Goal: Transaction & Acquisition: Book appointment/travel/reservation

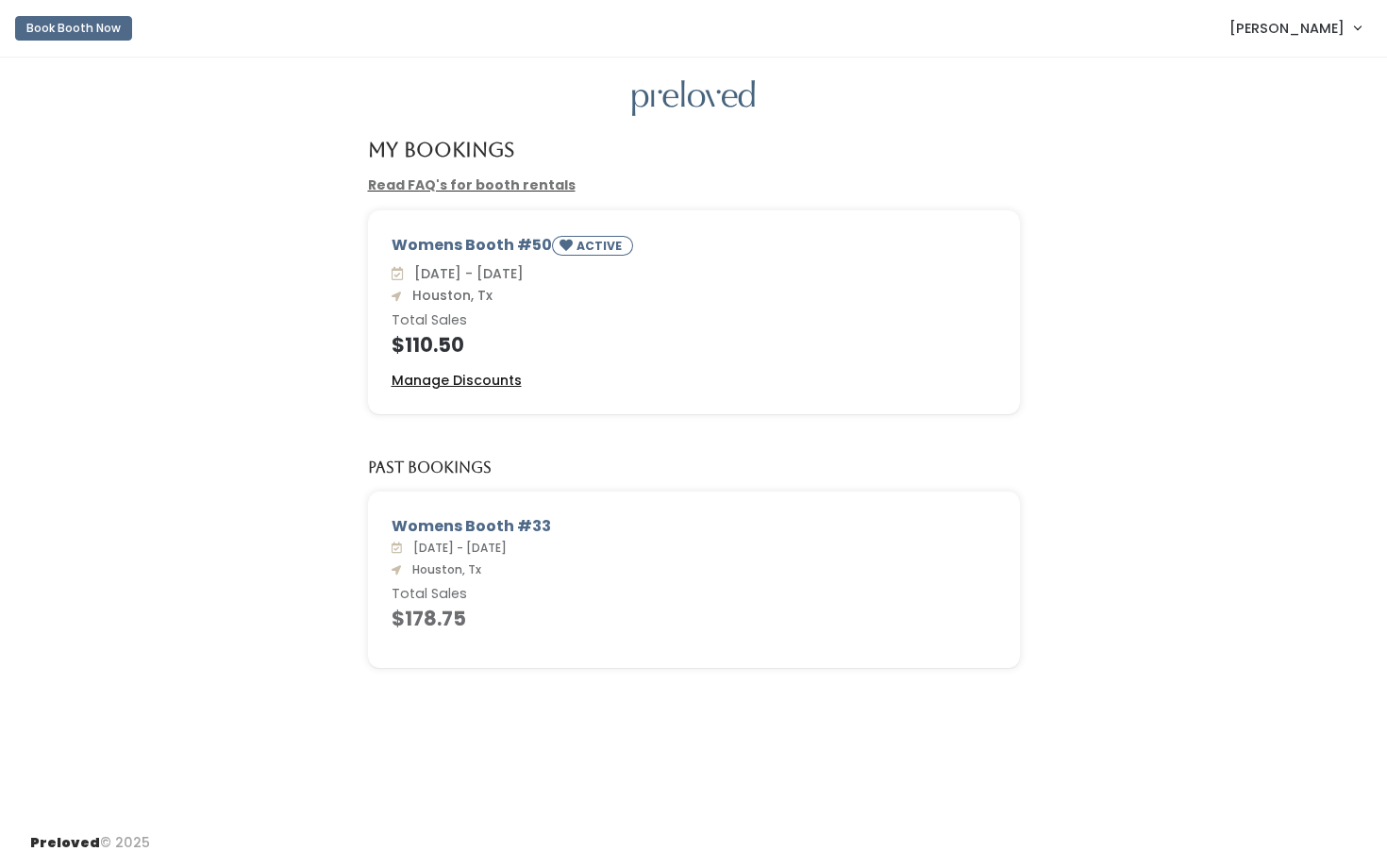
click at [453, 385] on u "Manage Discounts" at bounding box center [457, 380] width 130 height 19
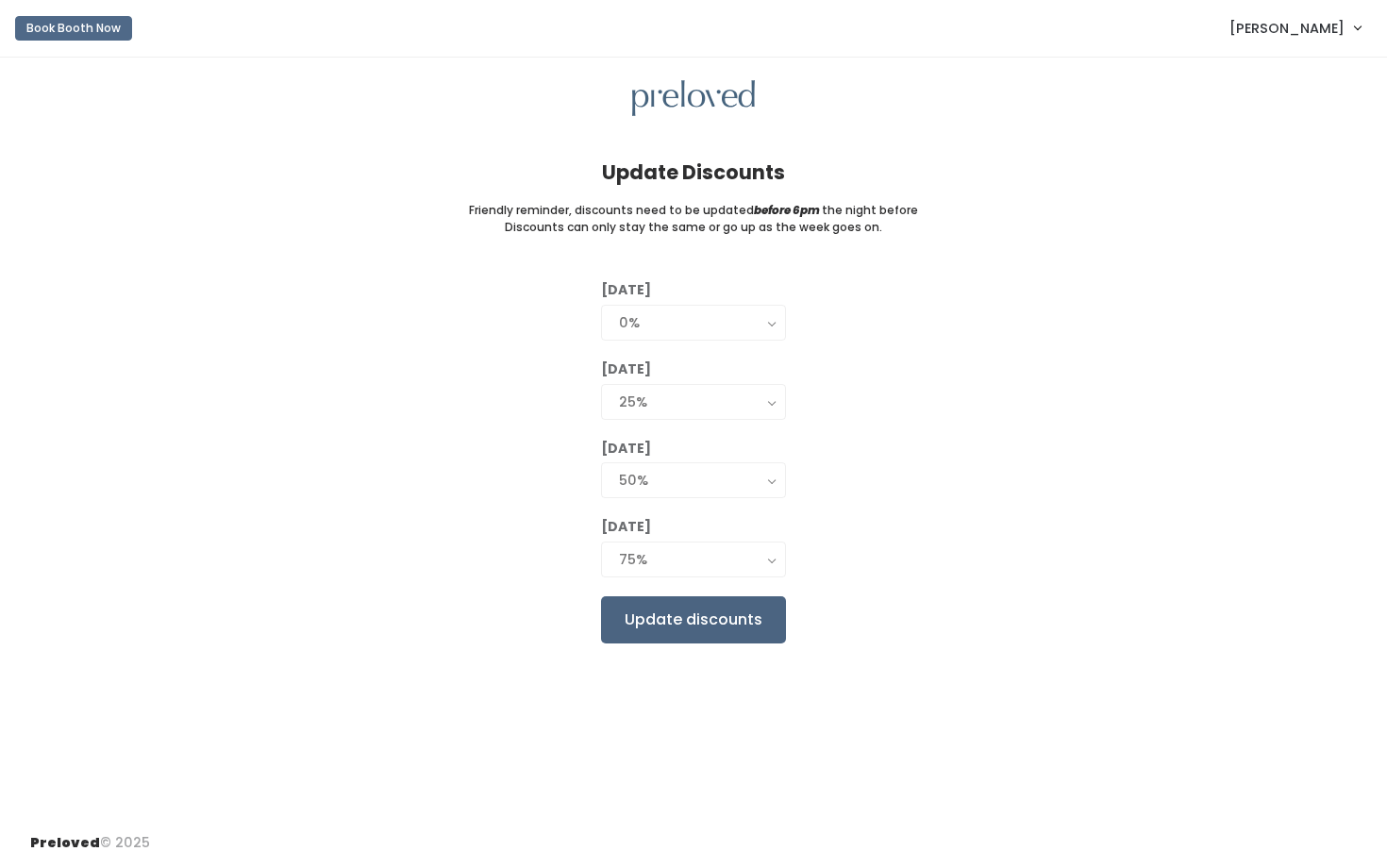
click at [721, 624] on input "Update discounts" at bounding box center [693, 620] width 185 height 47
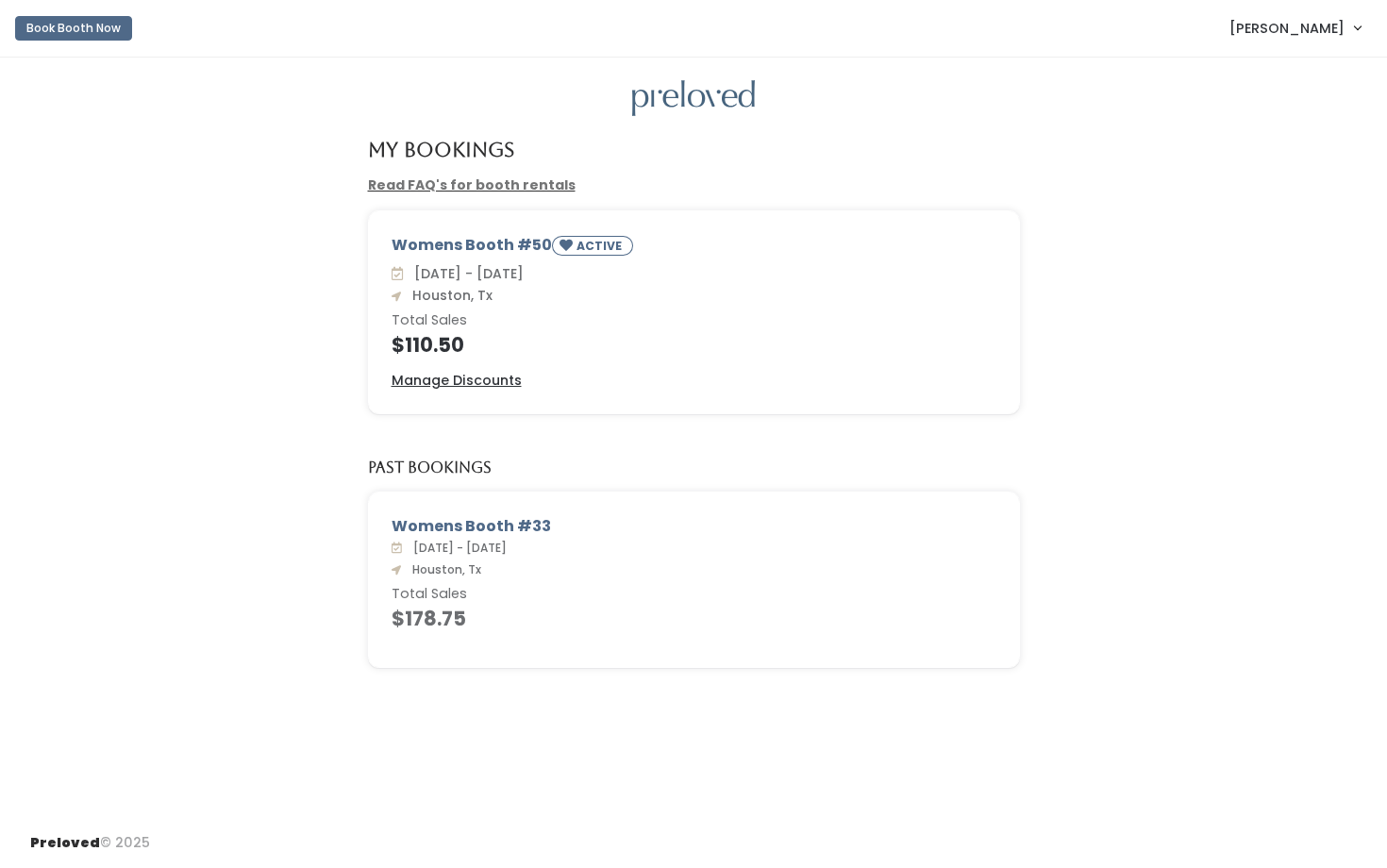
click at [116, 25] on button "Book Booth Now" at bounding box center [73, 28] width 117 height 25
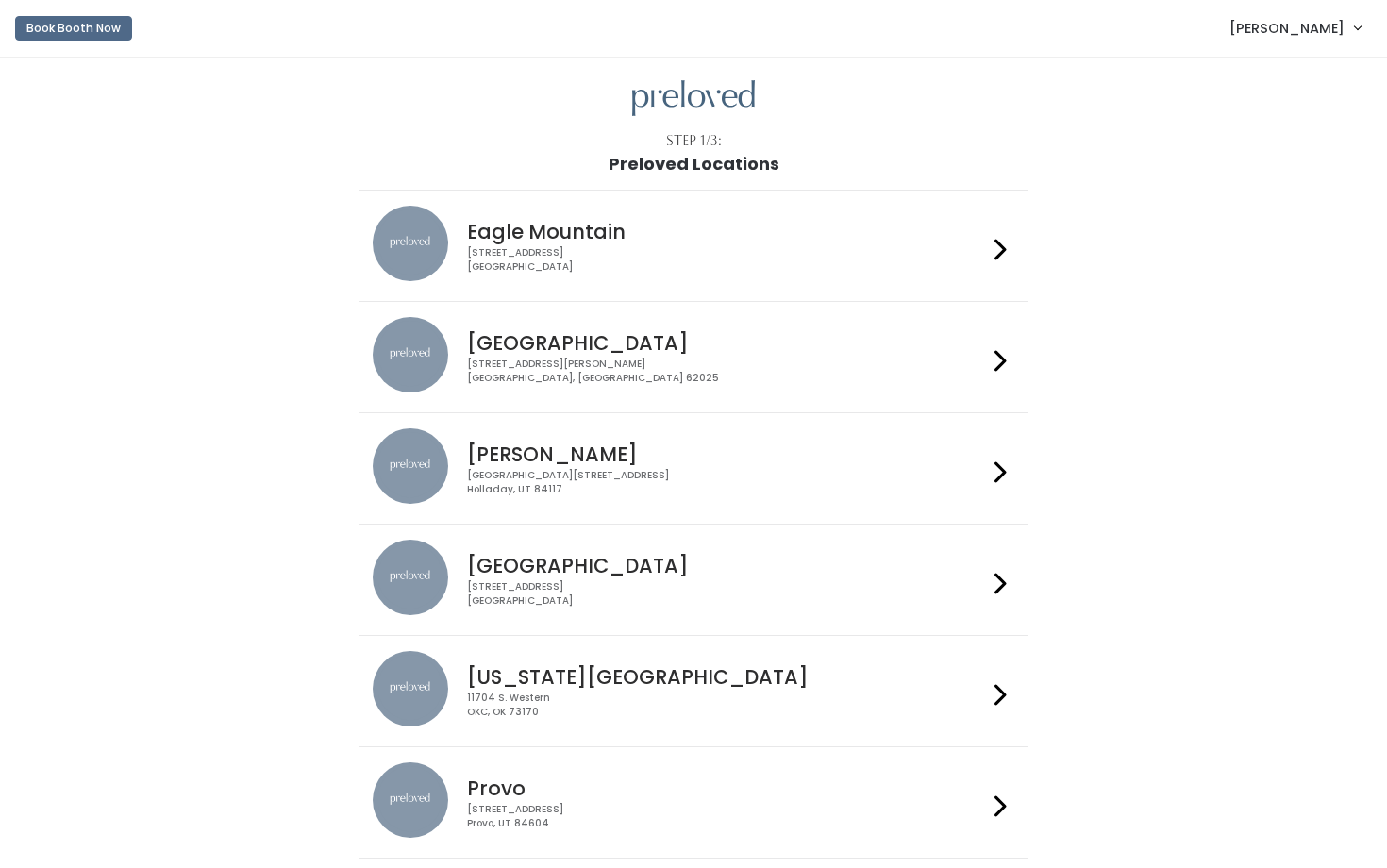
click at [649, 566] on h4 "[GEOGRAPHIC_DATA]" at bounding box center [727, 565] width 519 height 22
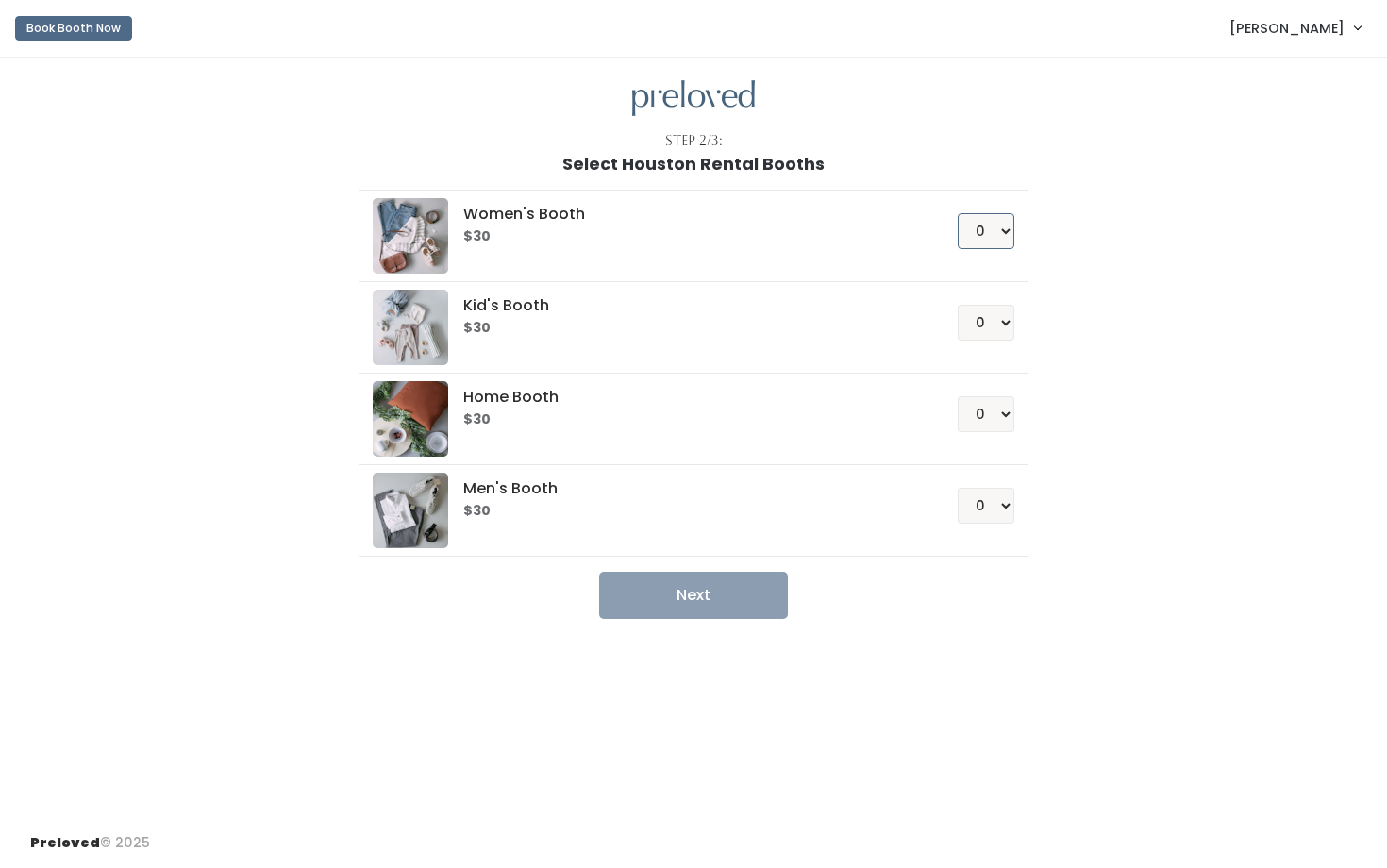
select select "1"
click at [749, 602] on button "Next" at bounding box center [693, 596] width 189 height 47
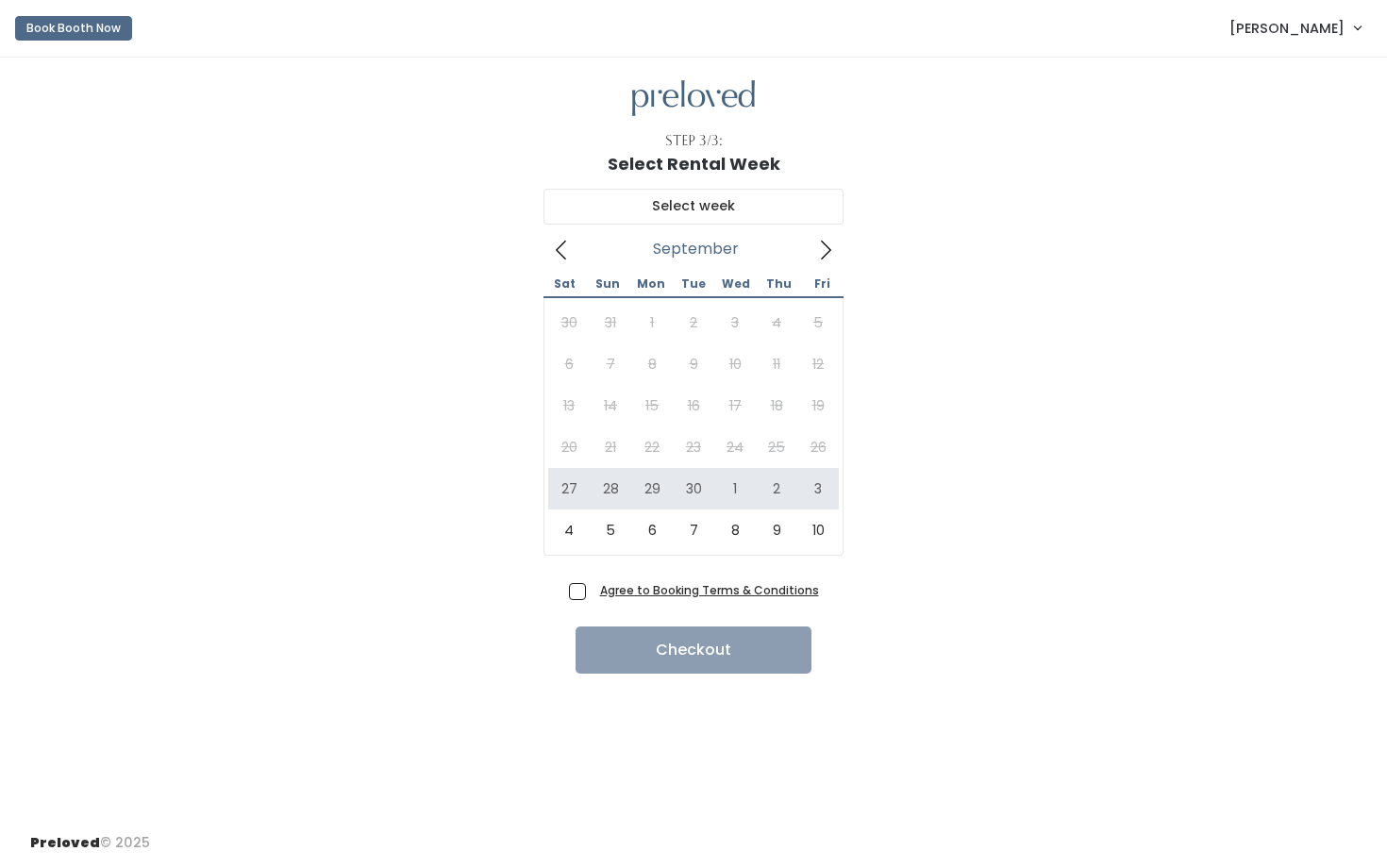
click at [725, 95] on img at bounding box center [694, 98] width 123 height 37
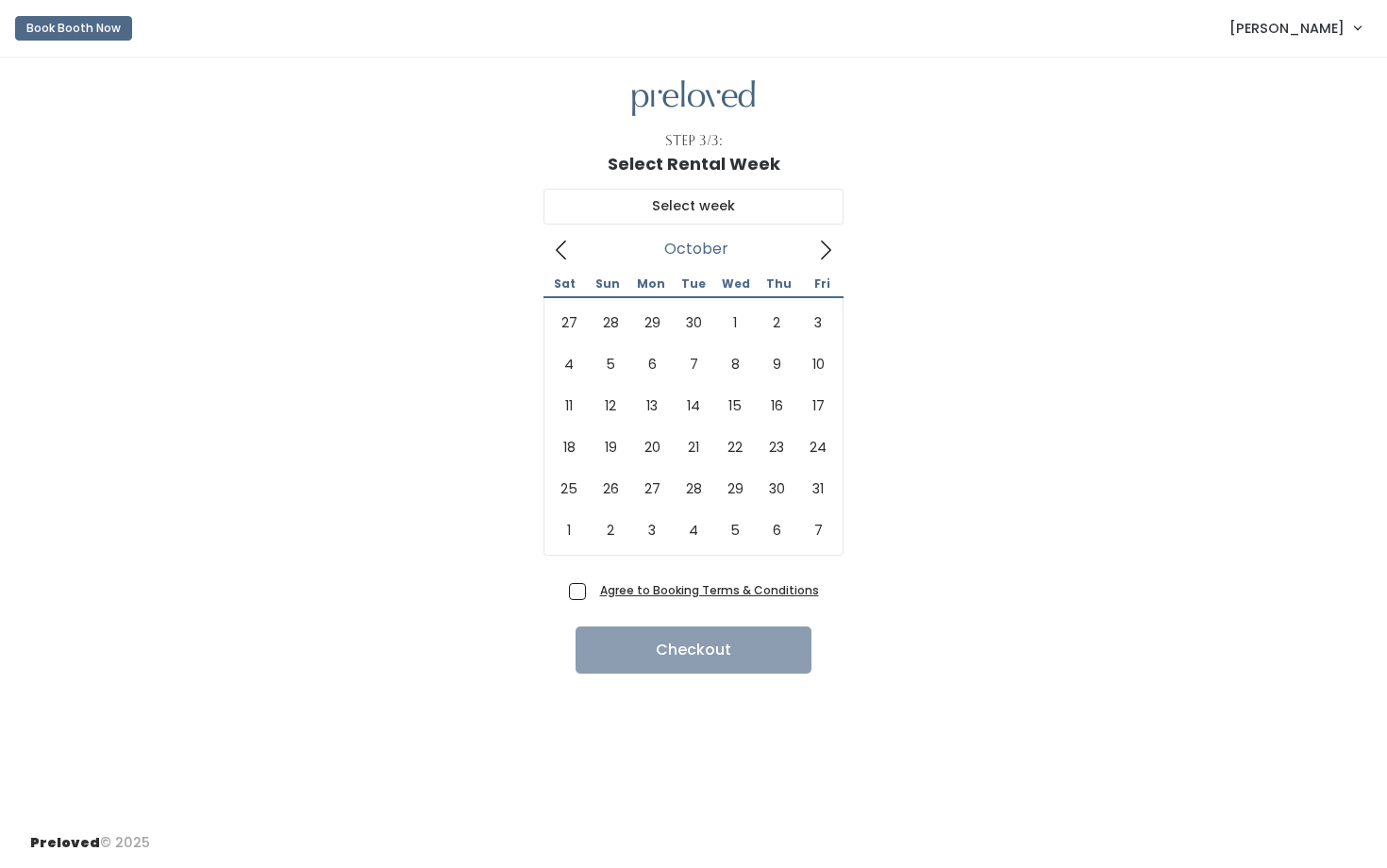
click at [820, 245] on icon at bounding box center [825, 249] width 21 height 21
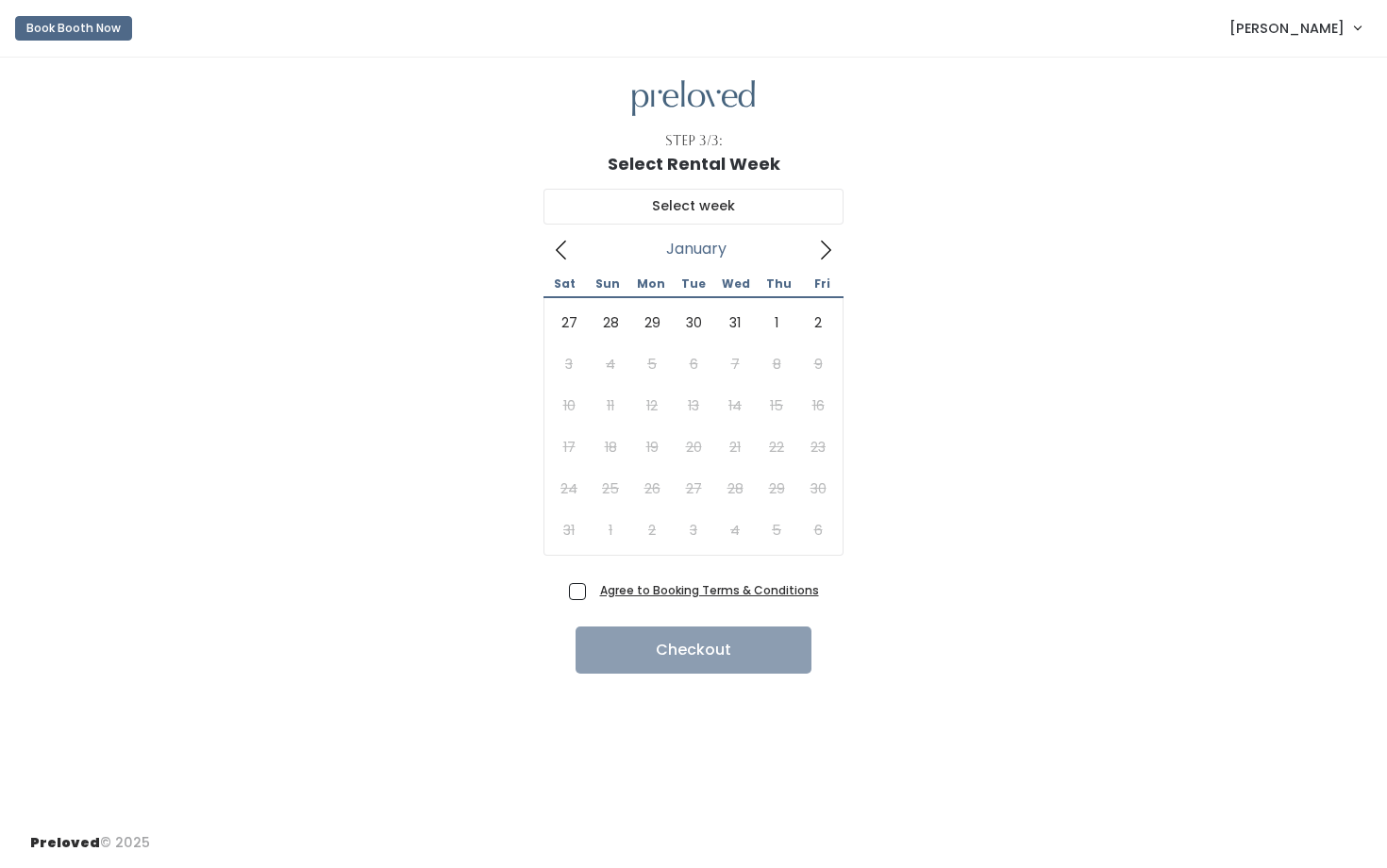
click at [828, 246] on icon at bounding box center [826, 249] width 11 height 19
click at [567, 244] on icon at bounding box center [562, 249] width 21 height 21
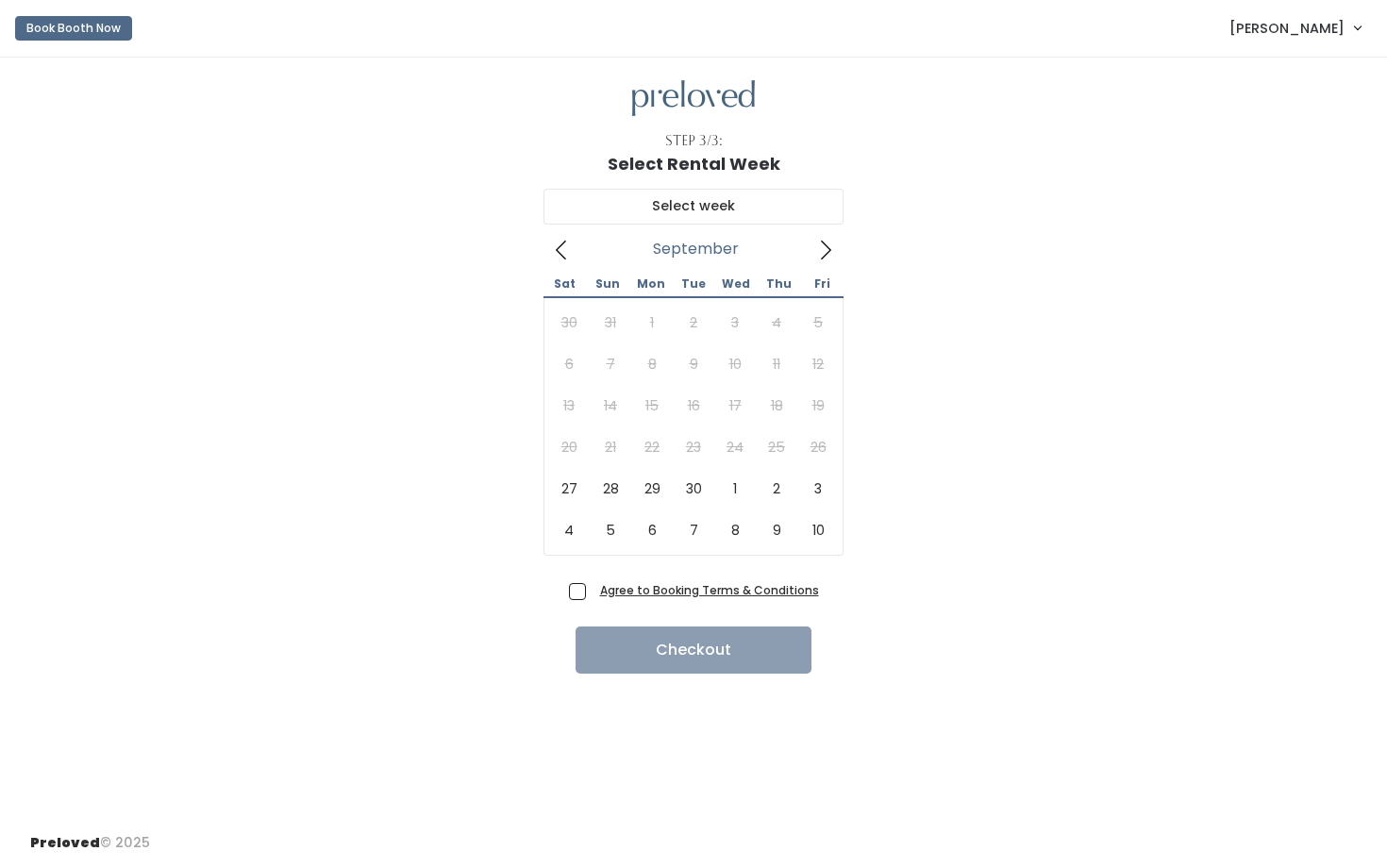
click at [567, 244] on icon at bounding box center [562, 249] width 21 height 21
click at [1338, 24] on span "[PERSON_NAME]" at bounding box center [1287, 28] width 115 height 21
click at [1266, 74] on link "My bookings" at bounding box center [1294, 74] width 169 height 34
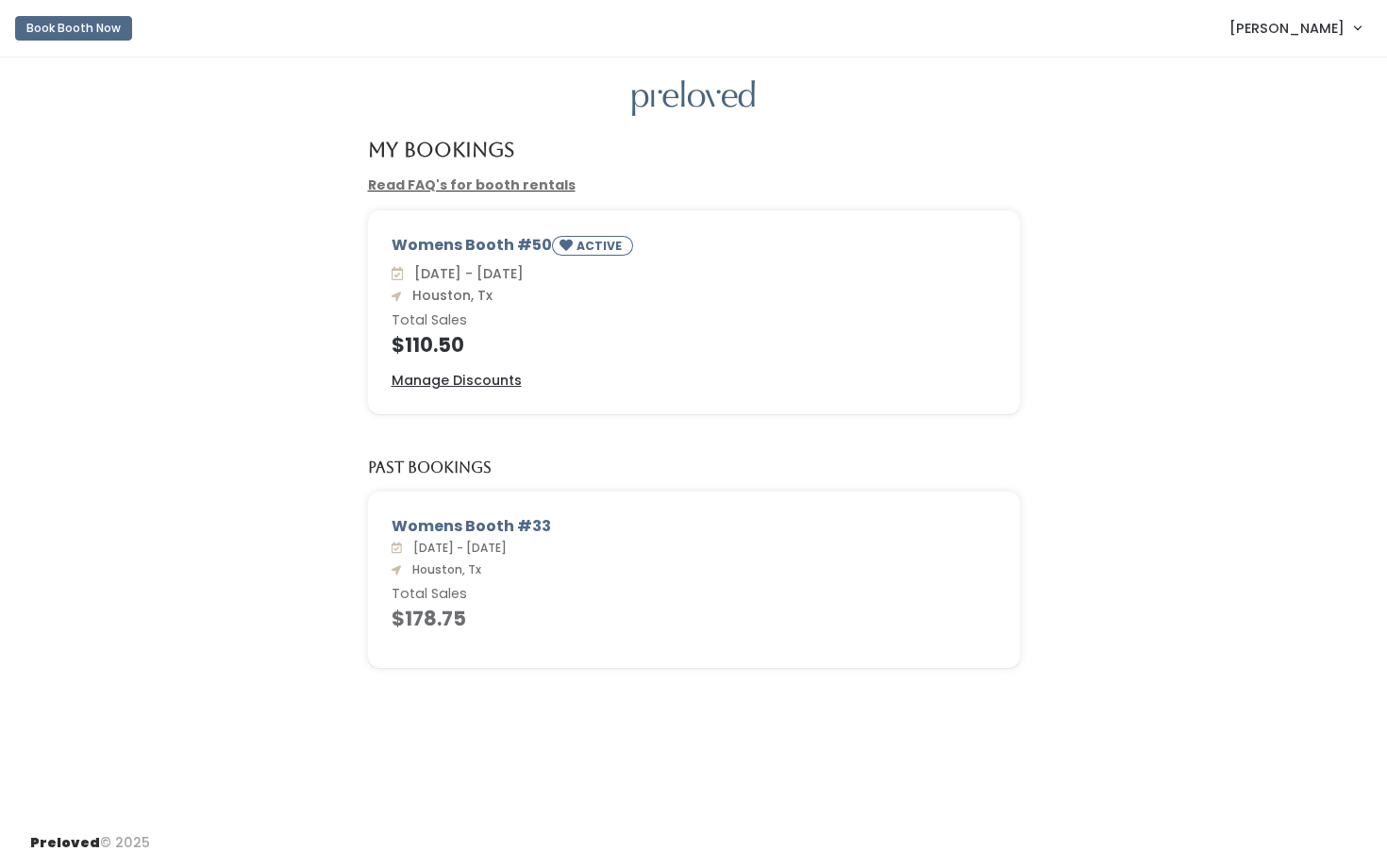
click at [518, 240] on div "Womens Booth #50 ACTIVE" at bounding box center [694, 249] width 605 height 30
click at [506, 186] on link "Read FAQ's for booth rentals" at bounding box center [472, 185] width 208 height 19
click at [718, 104] on img at bounding box center [694, 98] width 123 height 37
click at [482, 198] on div "My Bookings Read FAQ's for booth rentals Womens Booth #50 ACTIVE Sat. Sep 20 - …" at bounding box center [693, 437] width 1387 height 760
click at [482, 191] on link "Read FAQ's for booth rentals" at bounding box center [472, 185] width 208 height 19
